Goal: Task Accomplishment & Management: Complete application form

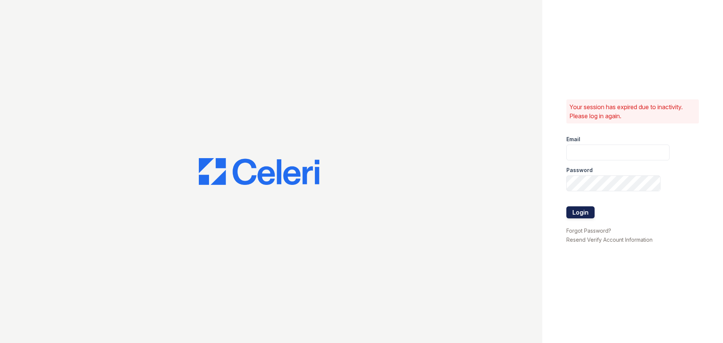
type input "[EMAIL_ADDRESS][DOMAIN_NAME]"
click at [588, 214] on button "Login" at bounding box center [580, 212] width 28 height 12
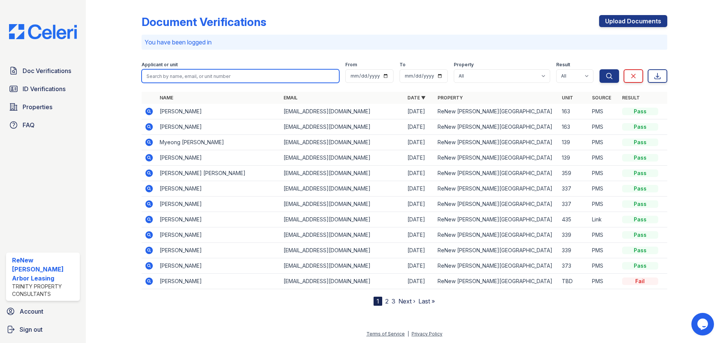
click at [212, 74] on input "search" at bounding box center [241, 76] width 198 height 14
click at [121, 145] on div at bounding box center [120, 154] width 44 height 303
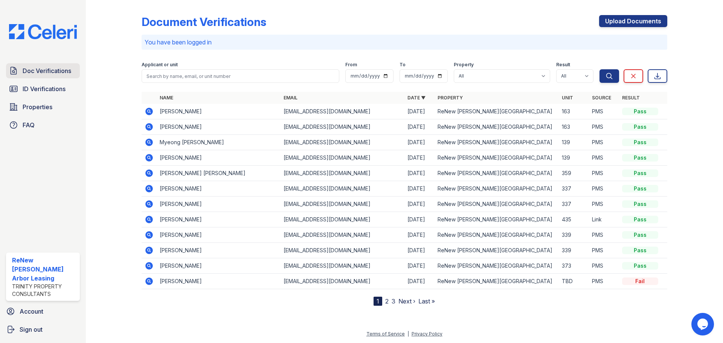
click at [55, 72] on span "Doc Verifications" at bounding box center [47, 70] width 49 height 9
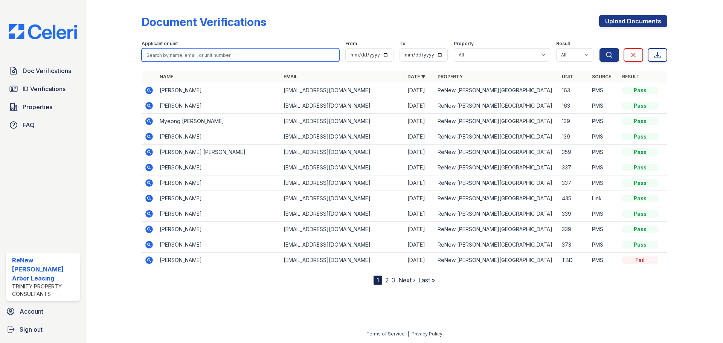
click at [163, 53] on input "search" at bounding box center [241, 55] width 198 height 14
type input "x"
type input "zachary davis"
click at [600, 48] on button "Search" at bounding box center [610, 55] width 20 height 14
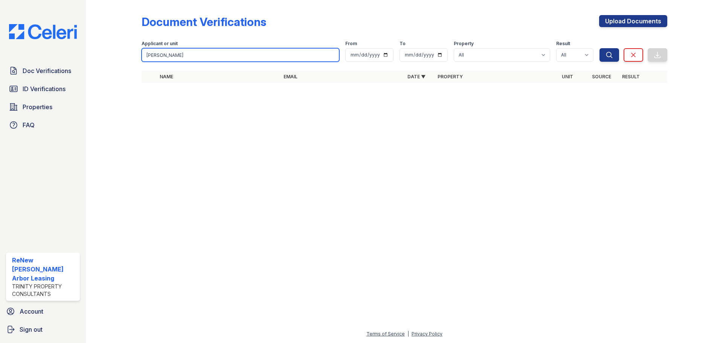
drag, startPoint x: 185, startPoint y: 51, endPoint x: 143, endPoint y: 54, distance: 41.9
click at [143, 54] on input "zachary davis" at bounding box center [241, 55] width 198 height 14
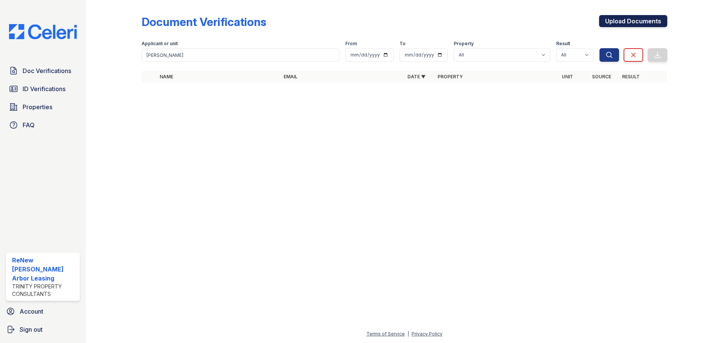
click at [617, 21] on link "Upload Documents" at bounding box center [633, 21] width 68 height 12
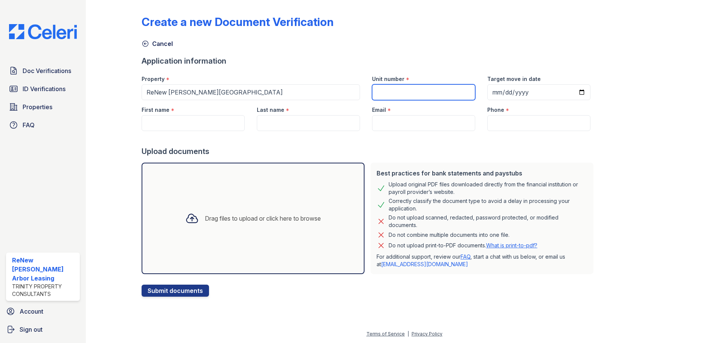
click at [398, 94] on input "Unit number" at bounding box center [423, 92] width 103 height 16
click at [307, 143] on div at bounding box center [369, 138] width 455 height 15
click at [440, 93] on input "Unit number" at bounding box center [423, 92] width 103 height 16
type input "325"
click at [498, 85] on input "Target move in date" at bounding box center [538, 92] width 103 height 16
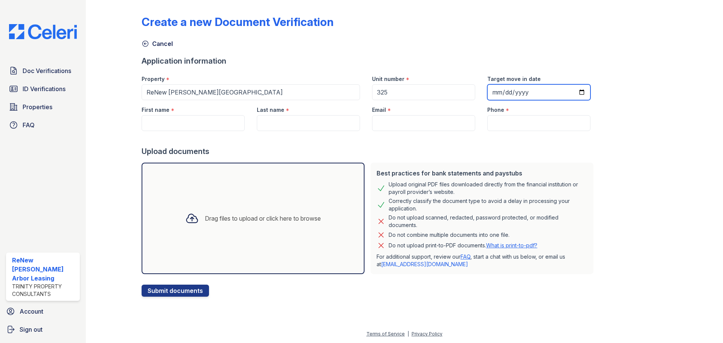
click at [522, 92] on input "Target move in date" at bounding box center [538, 92] width 103 height 16
click at [575, 93] on input "Target move in date" at bounding box center [538, 92] width 103 height 16
type input "2025-09-15"
click at [225, 123] on input "First name" at bounding box center [193, 123] width 103 height 16
paste input "Zachary"
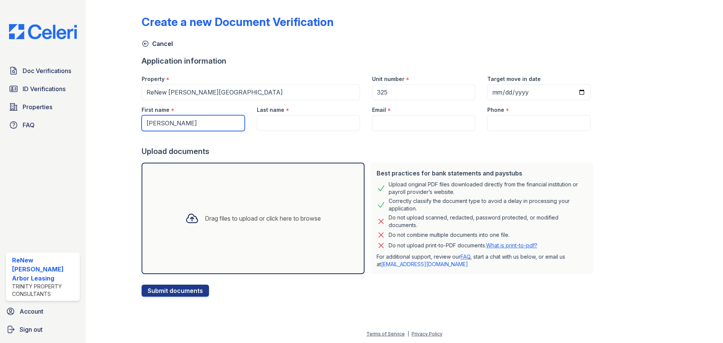
type input "Zachary"
click at [269, 124] on input "Last name" at bounding box center [308, 123] width 103 height 16
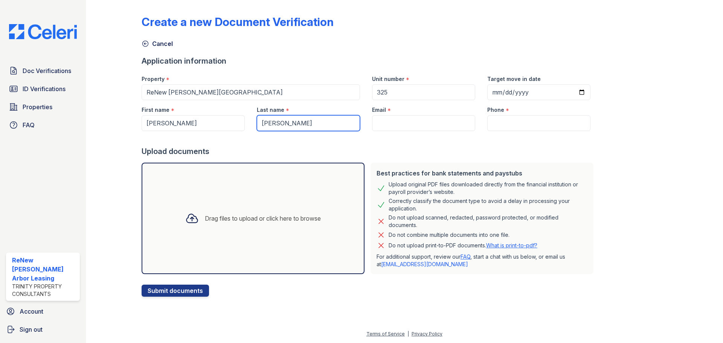
type input "Davis"
click at [398, 119] on input "Email" at bounding box center [423, 123] width 103 height 16
paste input "ztdavis379@gmail.com"
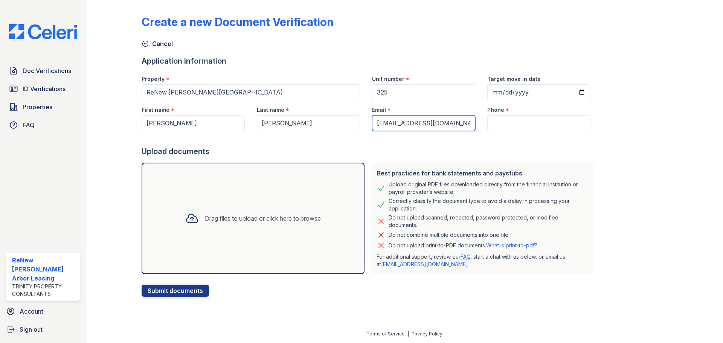
type input "ztdavis379@gmail.com"
click at [518, 125] on input "Phone" at bounding box center [538, 123] width 103 height 16
paste input "734) 217-9359"
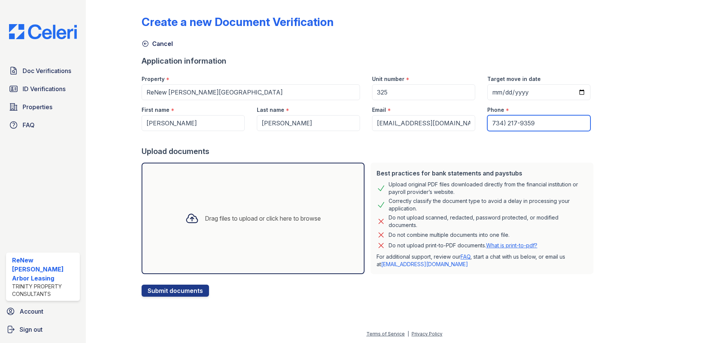
click at [487, 122] on input "734) 217-9359" at bounding box center [538, 123] width 103 height 16
type input "(734) 217-9359"
click at [654, 154] on div "Create a new Document Verification Cancel Application information Property * Re…" at bounding box center [405, 150] width 526 height 294
